Goal: Check status: Check status

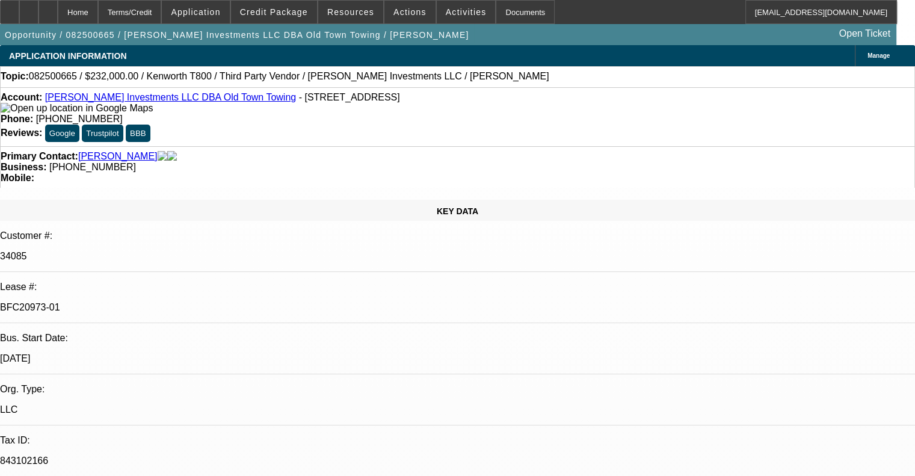
select select "0"
select select "2"
select select "0.1"
select select "4"
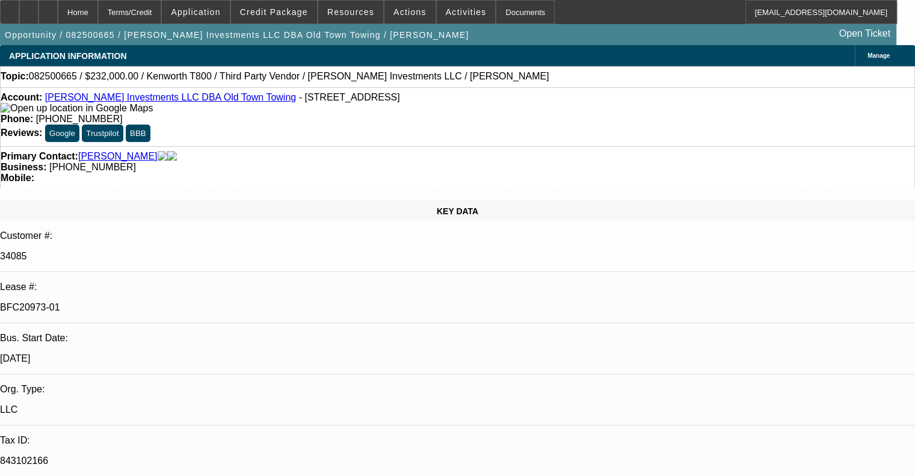
select select "0"
select select "2"
select select "0.1"
select select "4"
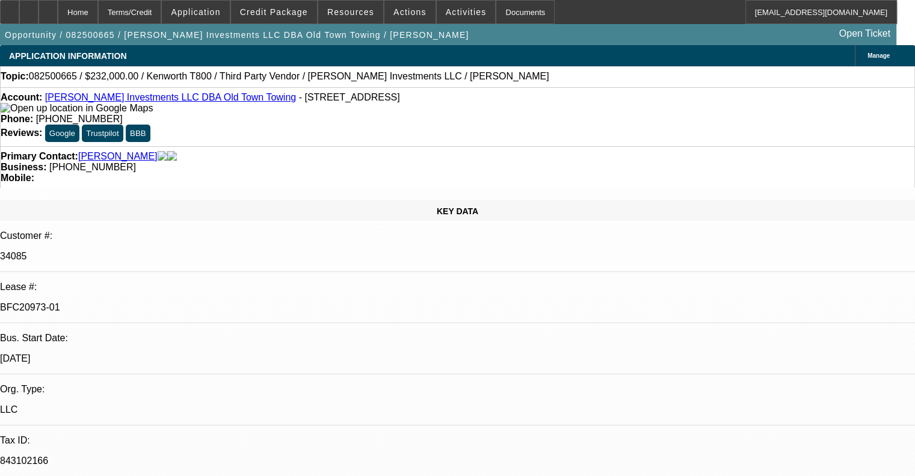
select select "0"
select select "2"
select select "0.1"
select select "4"
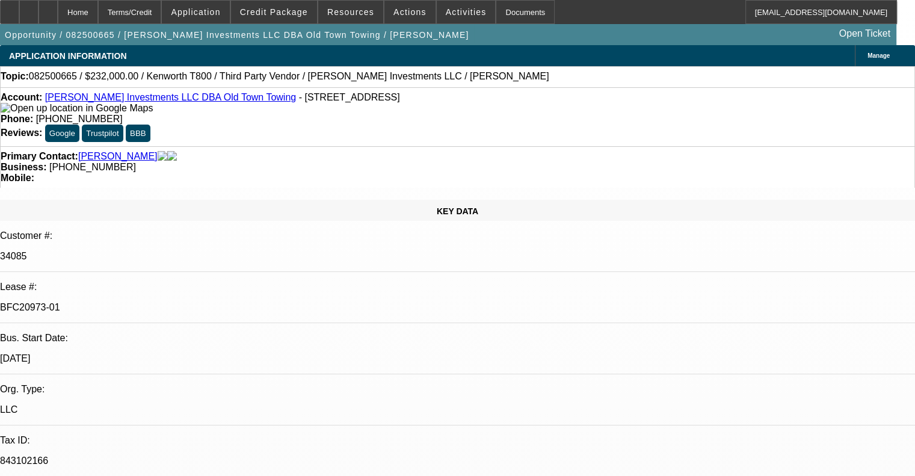
select select "0"
select select "0.1"
select select "4"
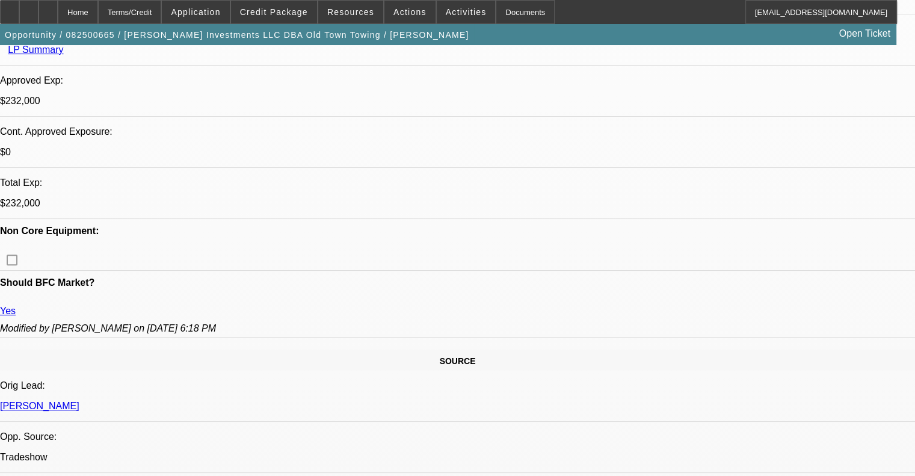
scroll to position [361, 0]
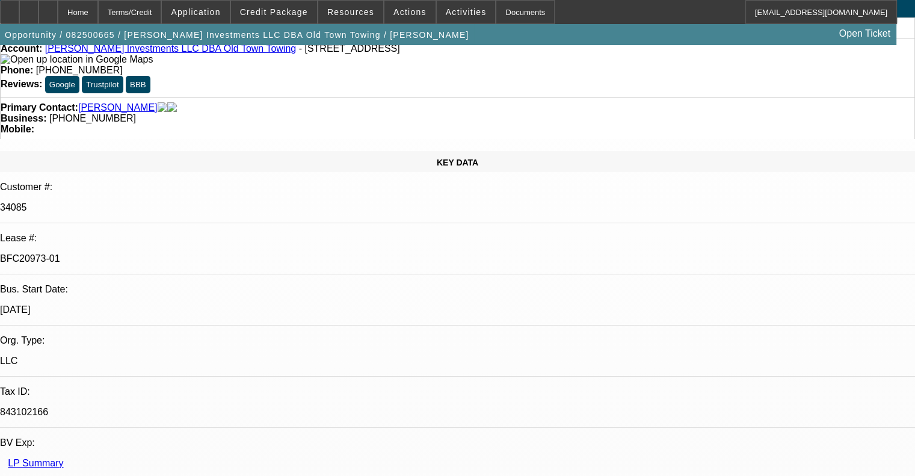
scroll to position [0, 0]
